Goal: Task Accomplishment & Management: Complete application form

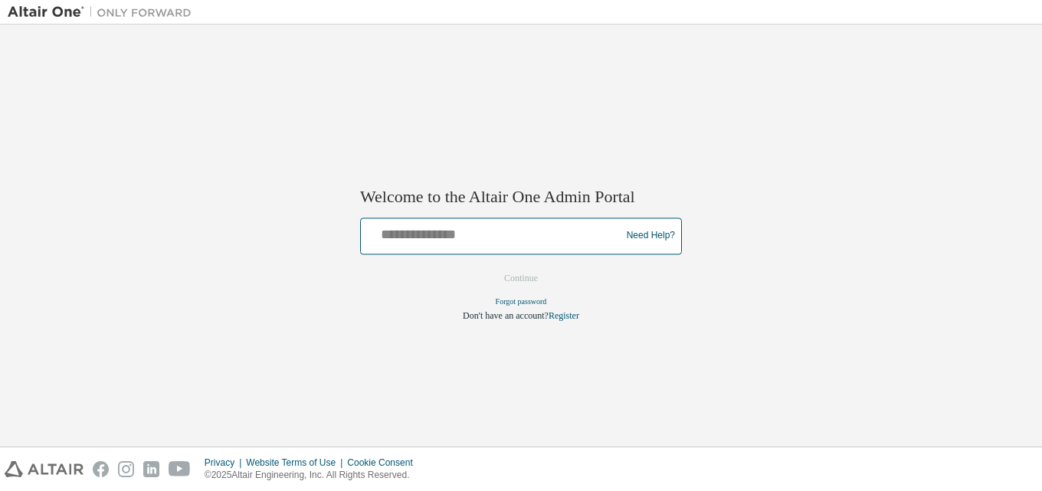
click at [503, 240] on input "text" at bounding box center [493, 232] width 252 height 22
type input "**********"
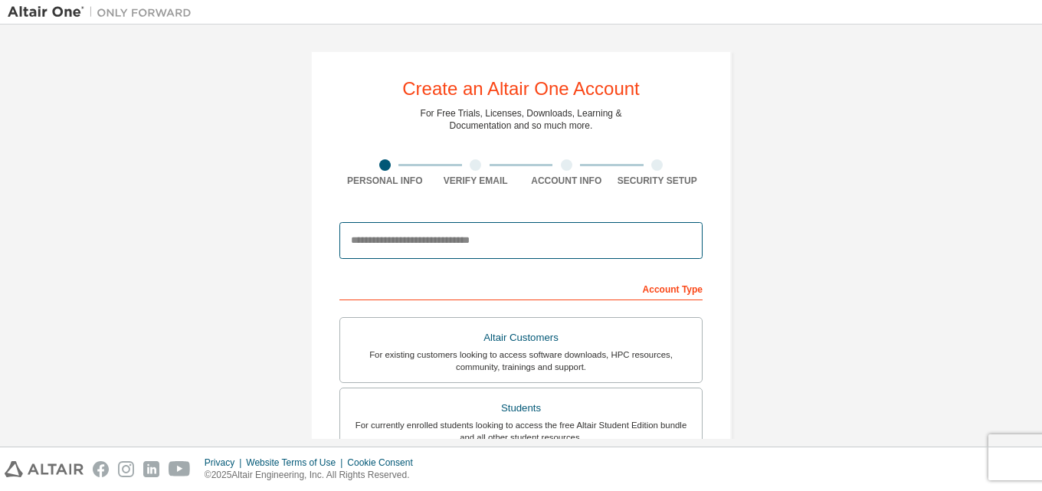
click at [434, 247] on input "email" at bounding box center [520, 240] width 363 height 37
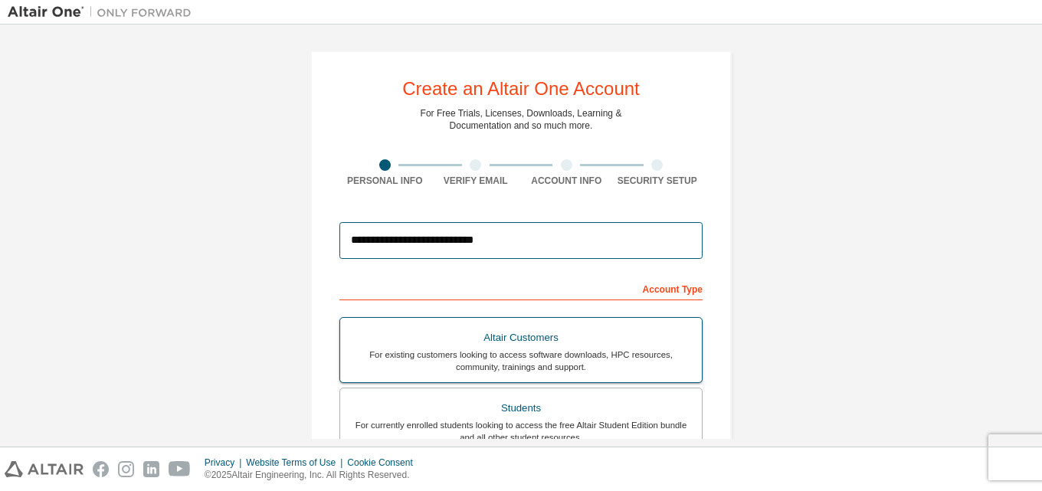
scroll to position [405, 0]
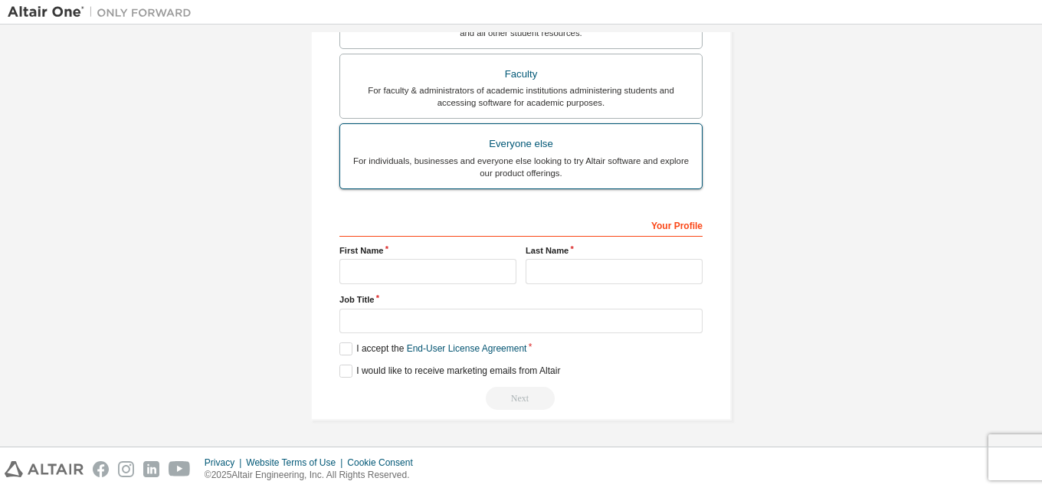
type input "**********"
click at [589, 175] on div "For individuals, businesses and everyone else looking to try Altair software an…" at bounding box center [520, 167] width 343 height 25
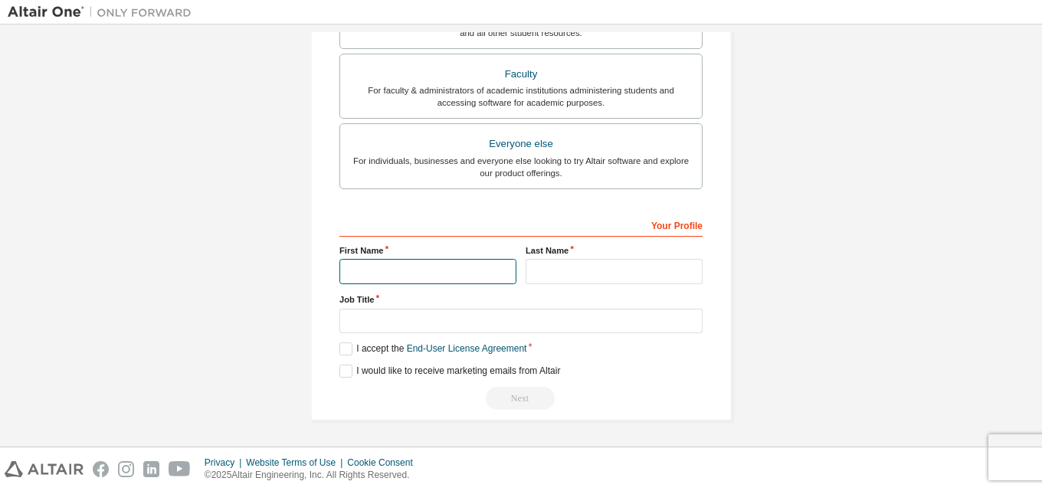
click at [439, 270] on input "text" at bounding box center [427, 271] width 177 height 25
type input "*"
type input "*****"
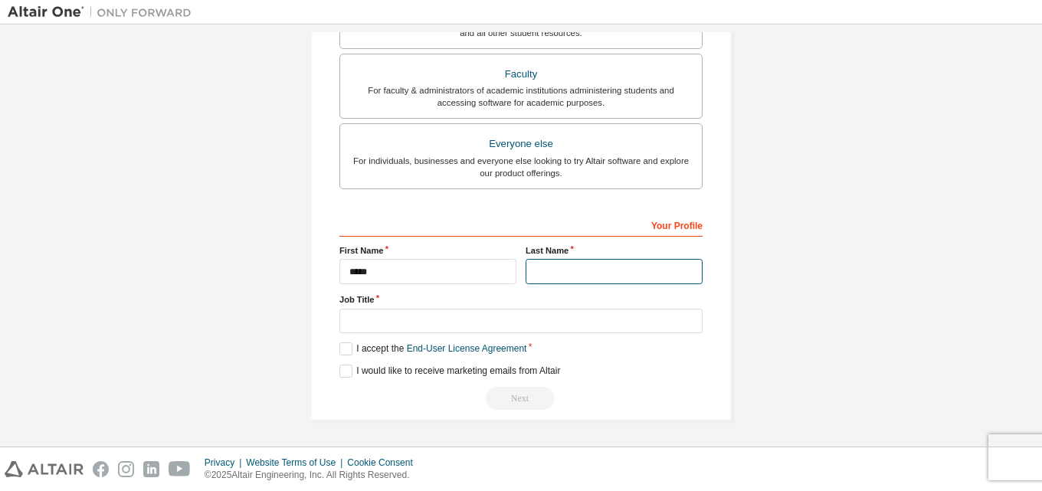
click at [648, 273] on input "text" at bounding box center [614, 271] width 177 height 25
type input "**********"
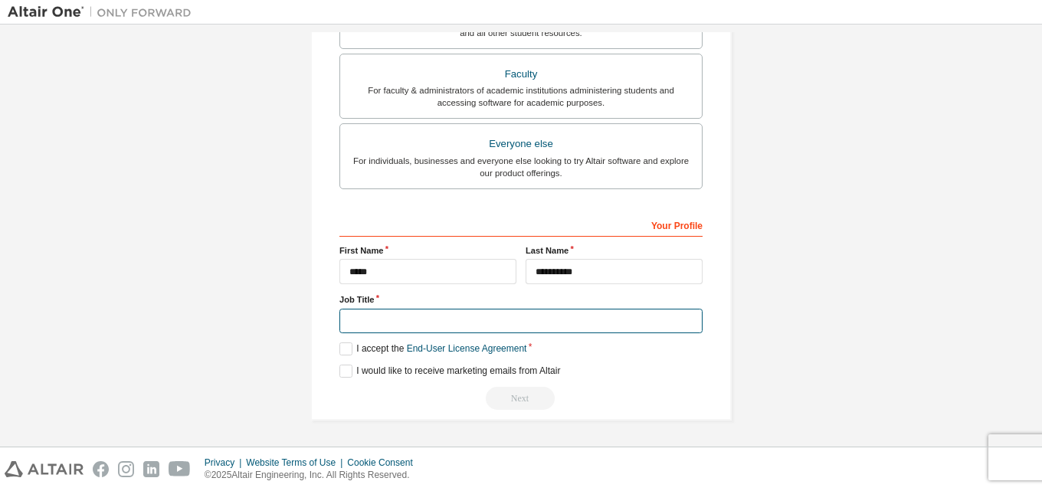
click at [413, 323] on input "text" at bounding box center [520, 321] width 363 height 25
type input "*******"
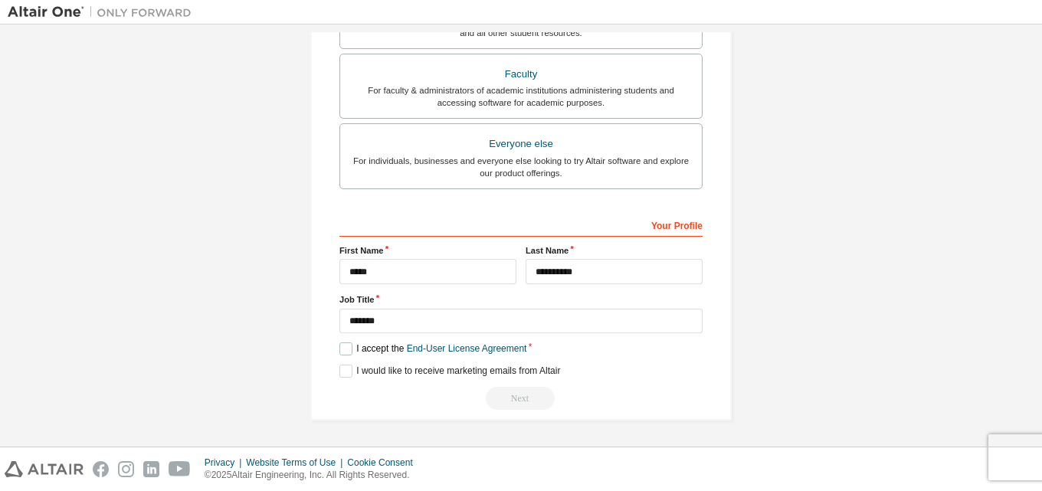
click at [342, 349] on label "I accept the End-User License Agreement" at bounding box center [432, 349] width 187 height 13
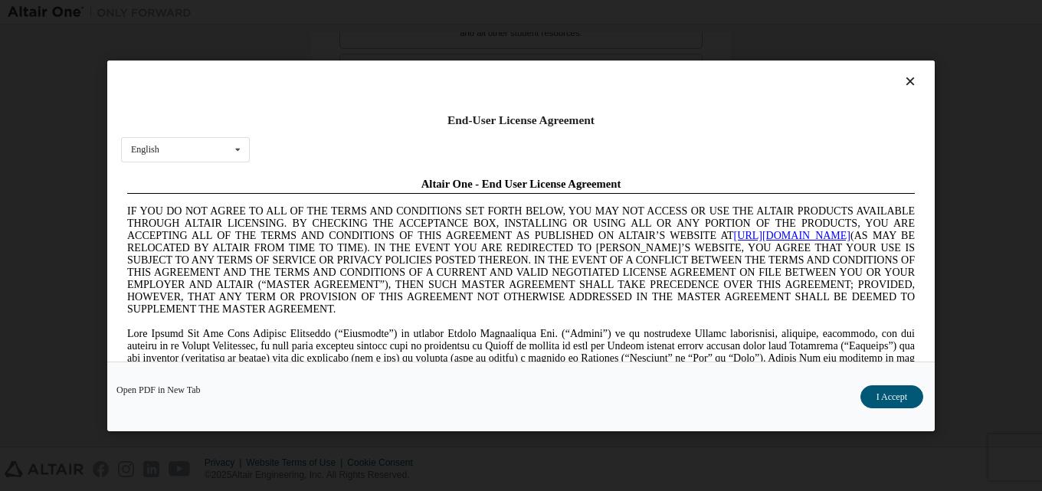
scroll to position [0, 0]
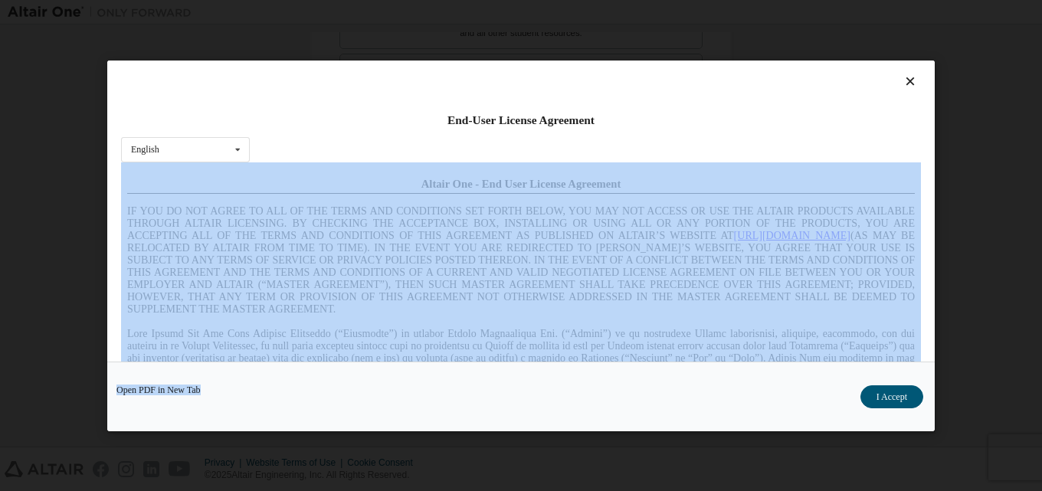
drag, startPoint x: 926, startPoint y: 272, endPoint x: 938, endPoint y: 356, distance: 85.2
click at [938, 375] on div "End-User License Agreement English English Chinese French German Japanese Korea…" at bounding box center [521, 245] width 1042 height 491
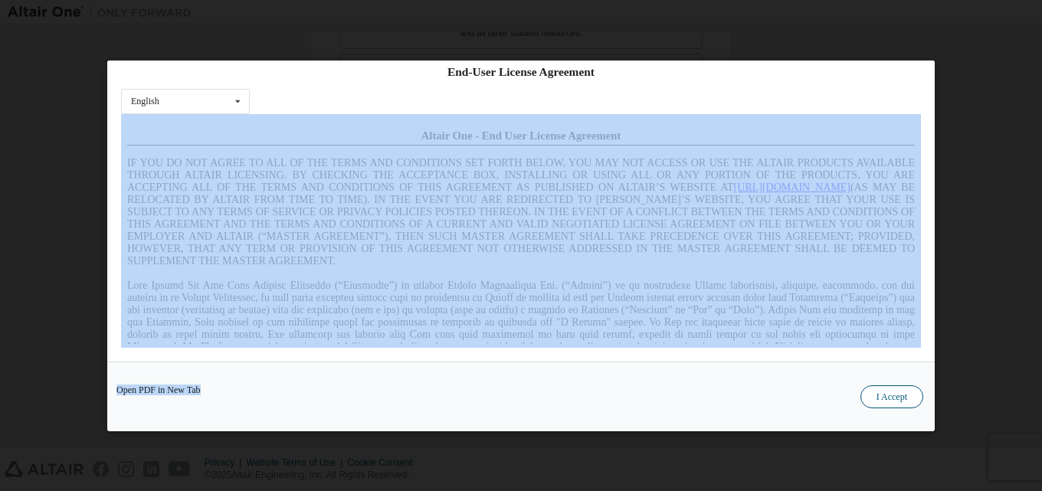
click at [909, 394] on button "I Accept" at bounding box center [892, 396] width 63 height 23
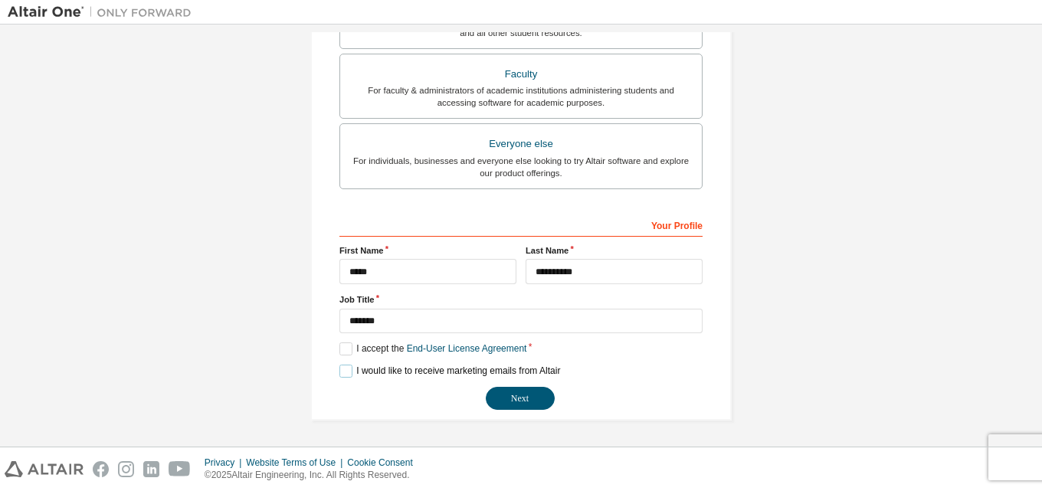
click at [348, 370] on label "I would like to receive marketing emails from Altair" at bounding box center [449, 371] width 221 height 13
click at [506, 398] on button "Next" at bounding box center [520, 398] width 69 height 23
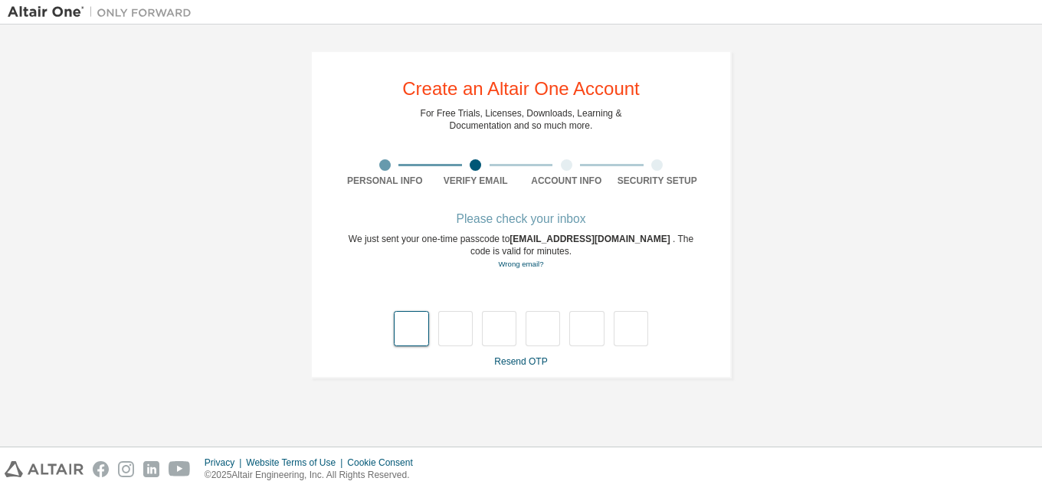
click at [408, 336] on input "text" at bounding box center [411, 328] width 34 height 35
click at [413, 332] on input "text" at bounding box center [411, 328] width 34 height 35
click at [414, 331] on input "text" at bounding box center [411, 328] width 34 height 35
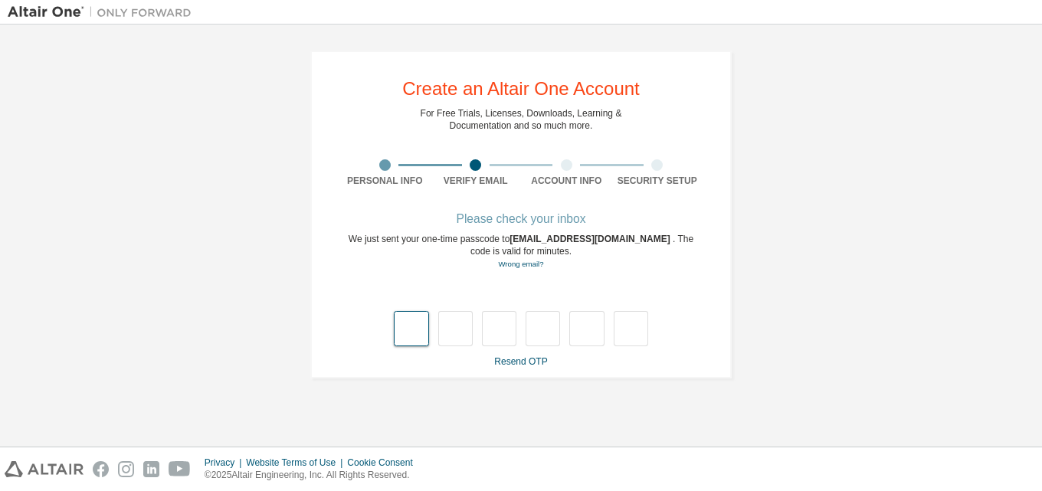
click at [414, 331] on input "text" at bounding box center [411, 328] width 34 height 35
click at [638, 164] on div at bounding box center [657, 164] width 91 height 11
click at [632, 175] on div "Security Setup" at bounding box center [657, 181] width 91 height 12
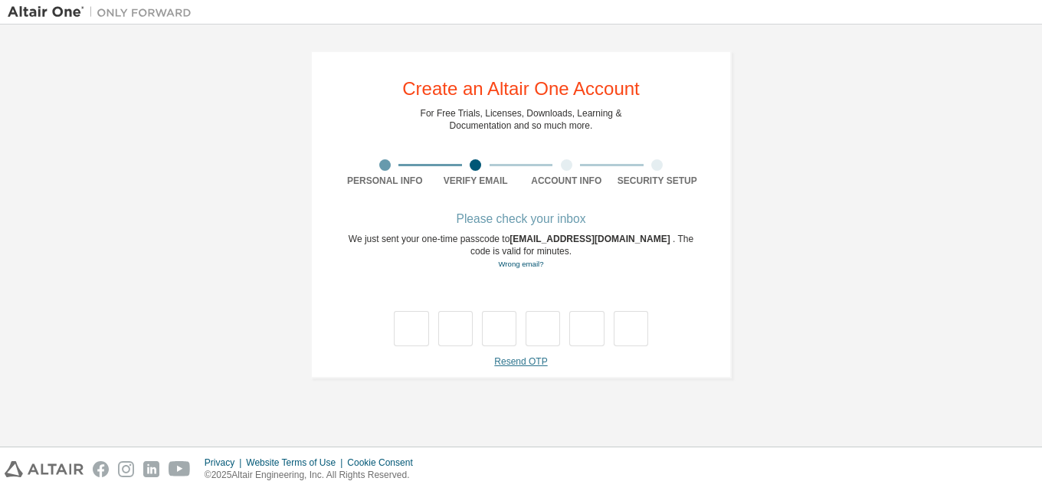
click at [518, 365] on link "Resend OTP" at bounding box center [520, 361] width 53 height 11
click at [519, 365] on div "Resend OTP" at bounding box center [520, 362] width 363 height 12
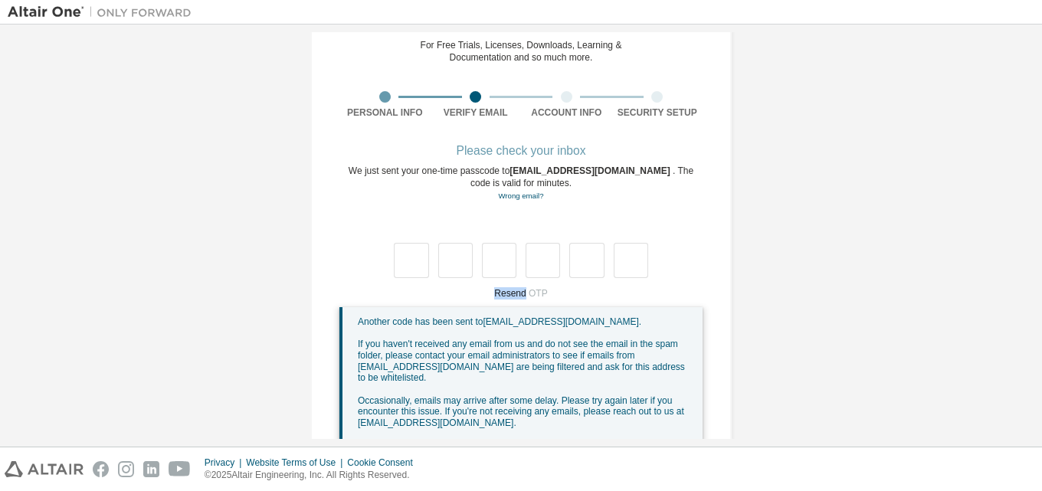
scroll to position [97, 0]
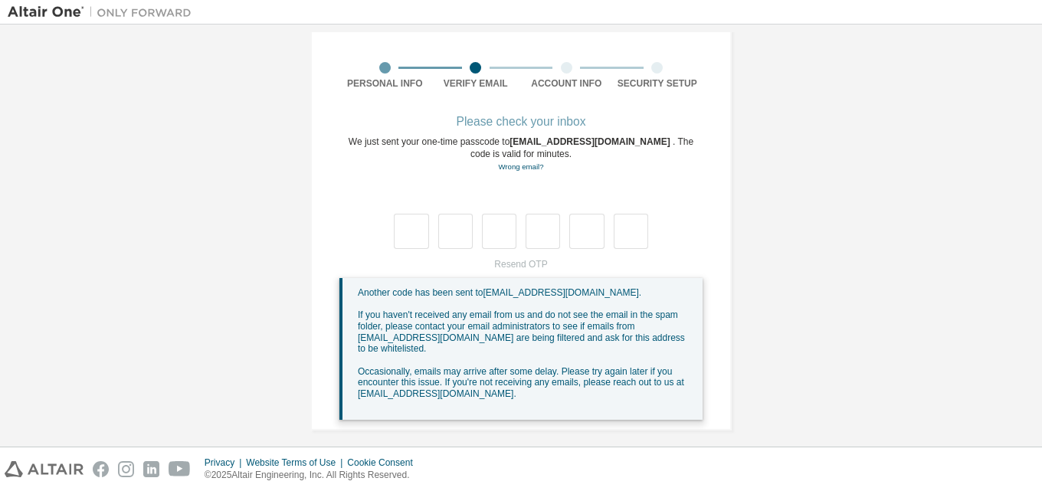
click at [543, 294] on span "Another code has been sent to nakkasrilakshmi15@gmail.com ." at bounding box center [500, 292] width 284 height 11
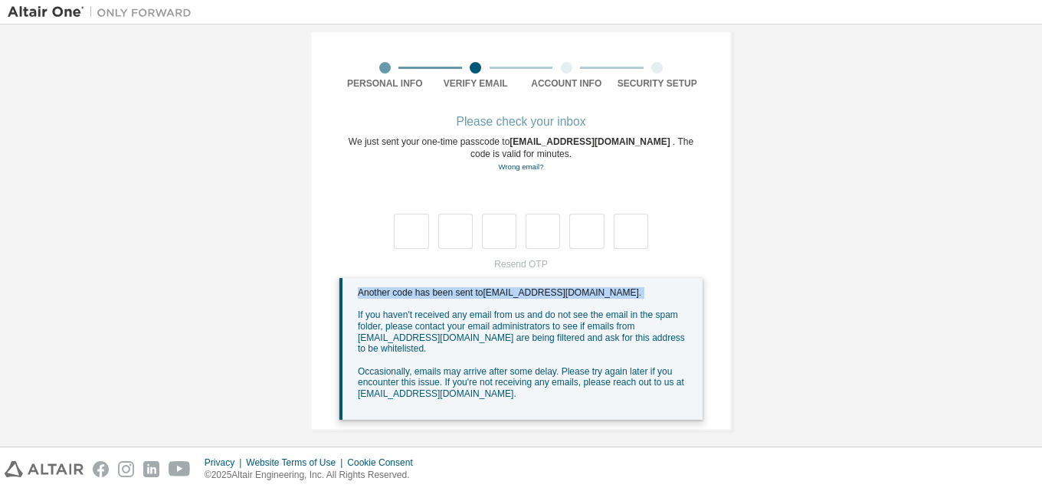
click at [543, 294] on span "Another code has been sent to nakkasrilakshmi15@gmail.com ." at bounding box center [500, 292] width 284 height 11
click at [543, 297] on span "Another code has been sent to nakkasrilakshmi15@gmail.com ." at bounding box center [500, 292] width 284 height 11
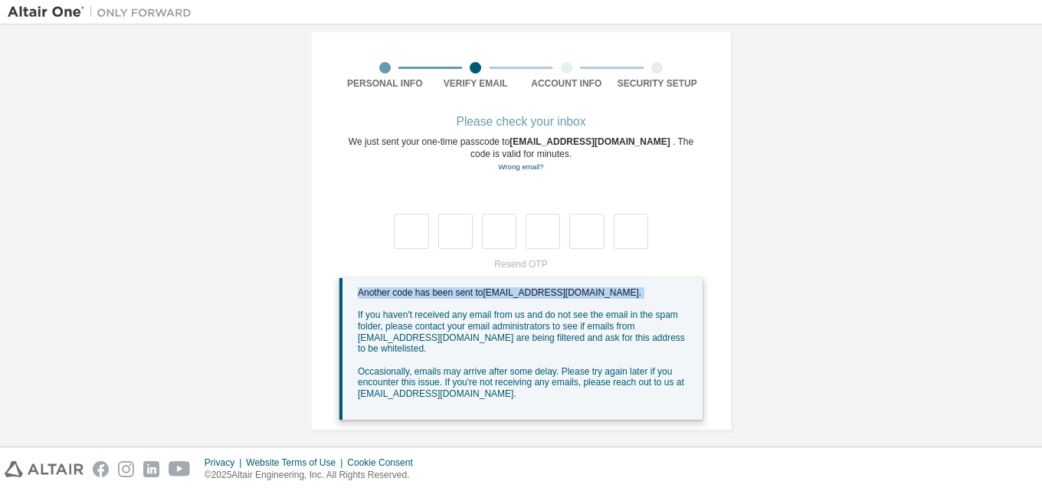
click at [543, 297] on span "Another code has been sent to nakkasrilakshmi15@gmail.com ." at bounding box center [500, 292] width 284 height 11
